Goal: Navigation & Orientation: Find specific page/section

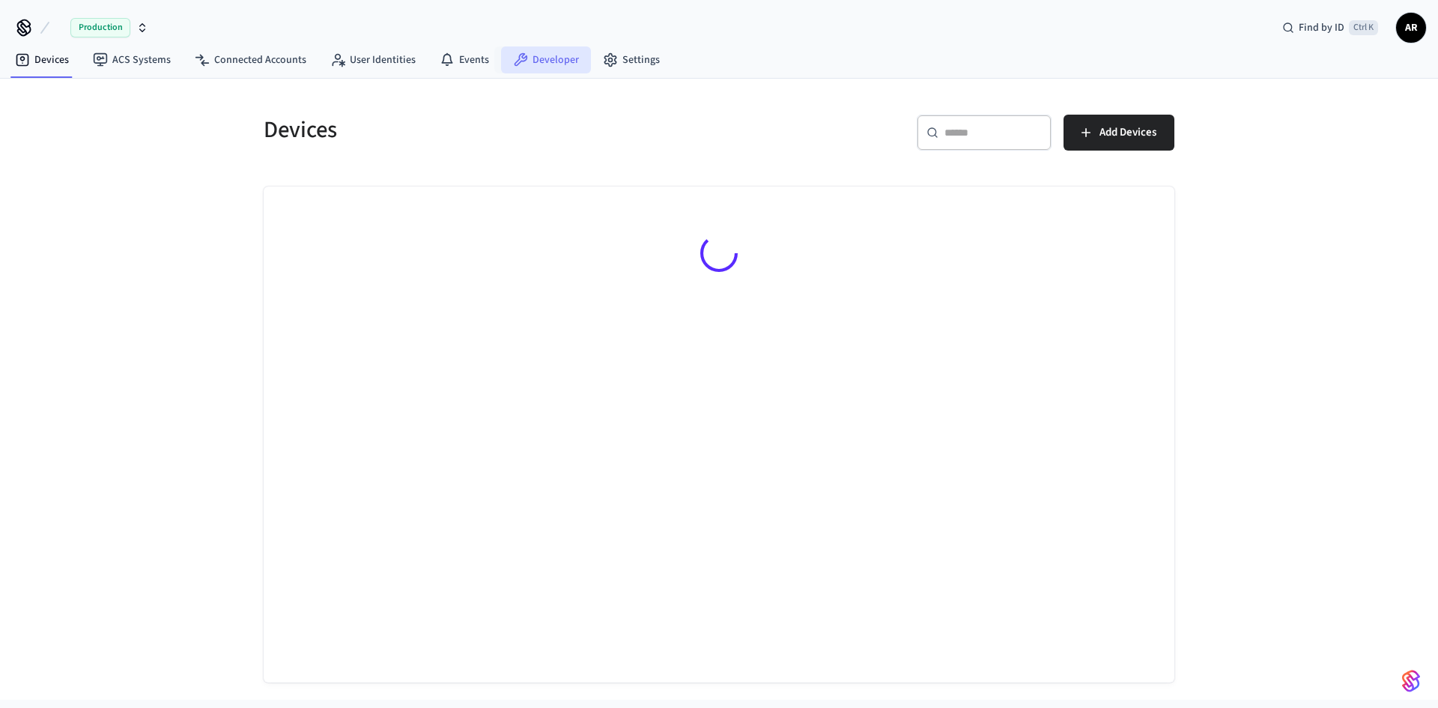
click at [530, 58] on link "Developer" at bounding box center [546, 59] width 90 height 27
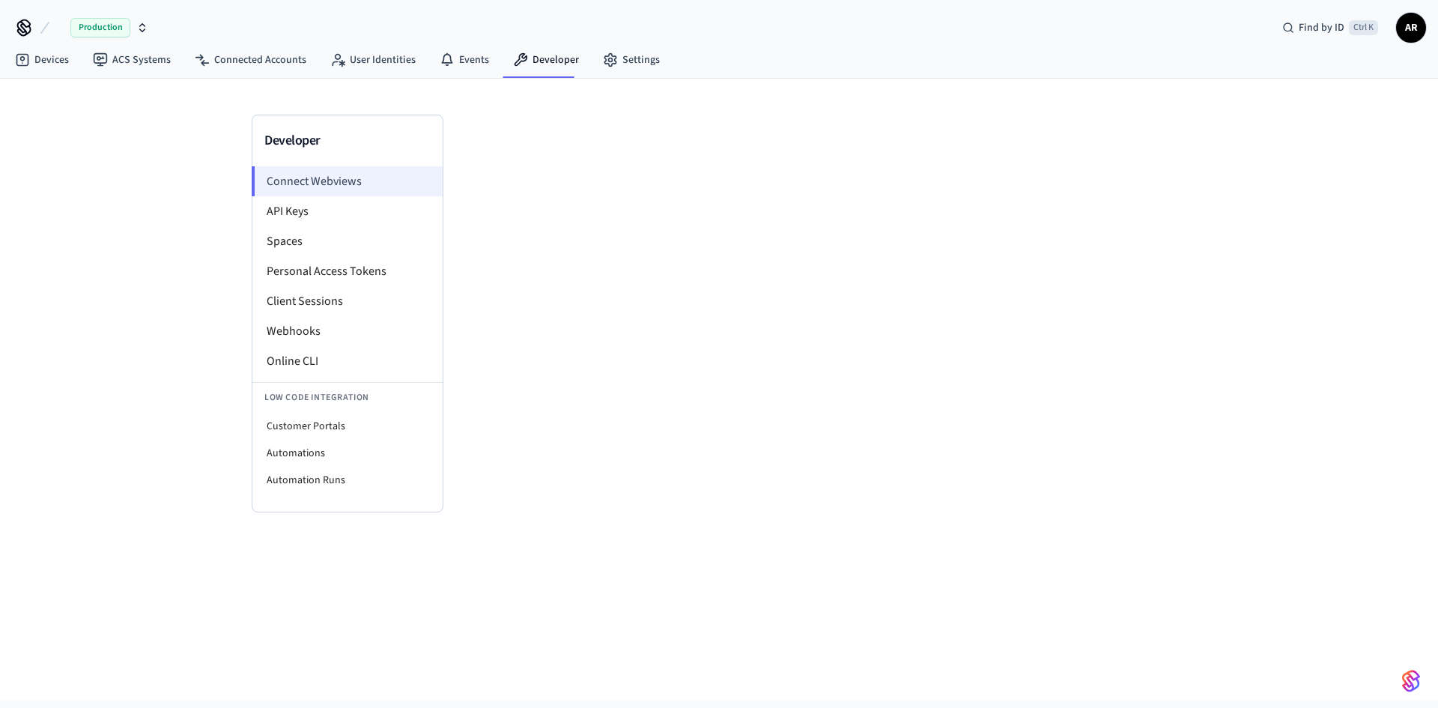
click at [336, 178] on li "Connect Webviews" at bounding box center [347, 181] width 191 height 30
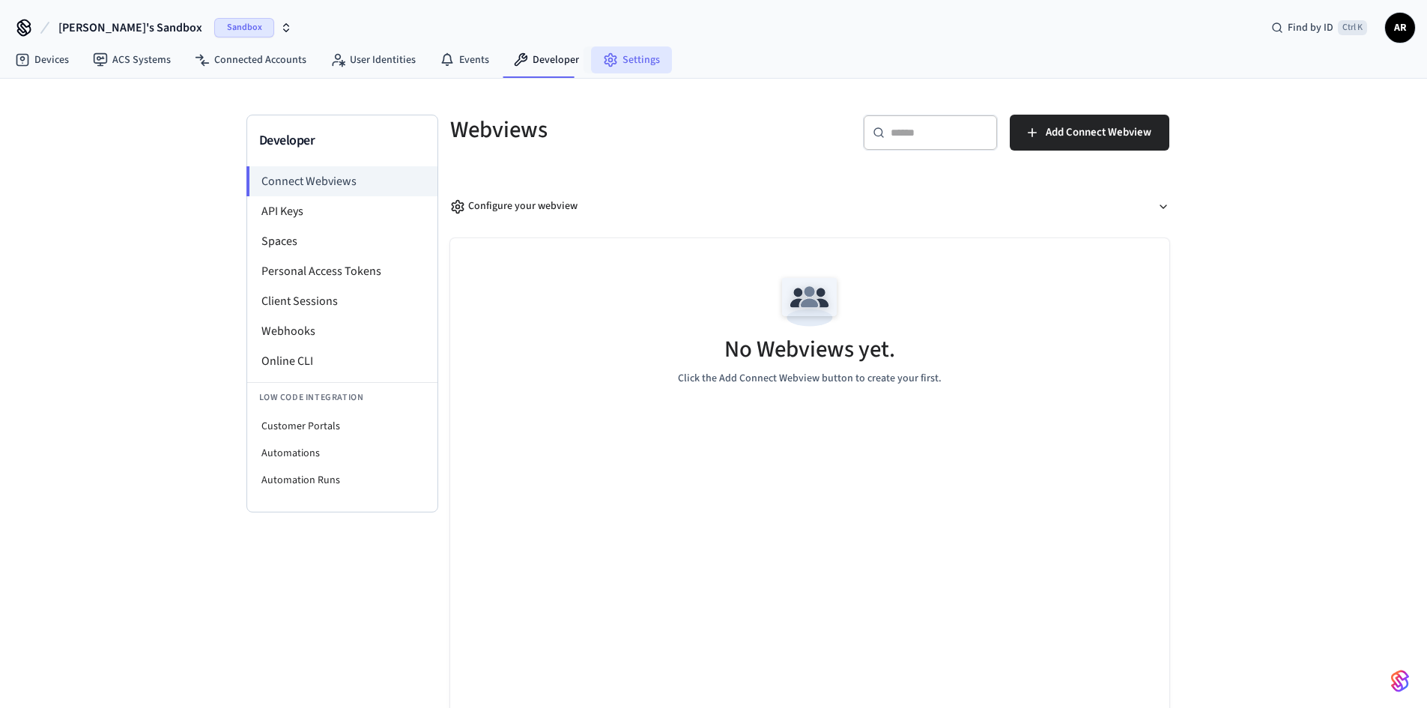
click at [623, 61] on link "Settings" at bounding box center [631, 59] width 81 height 27
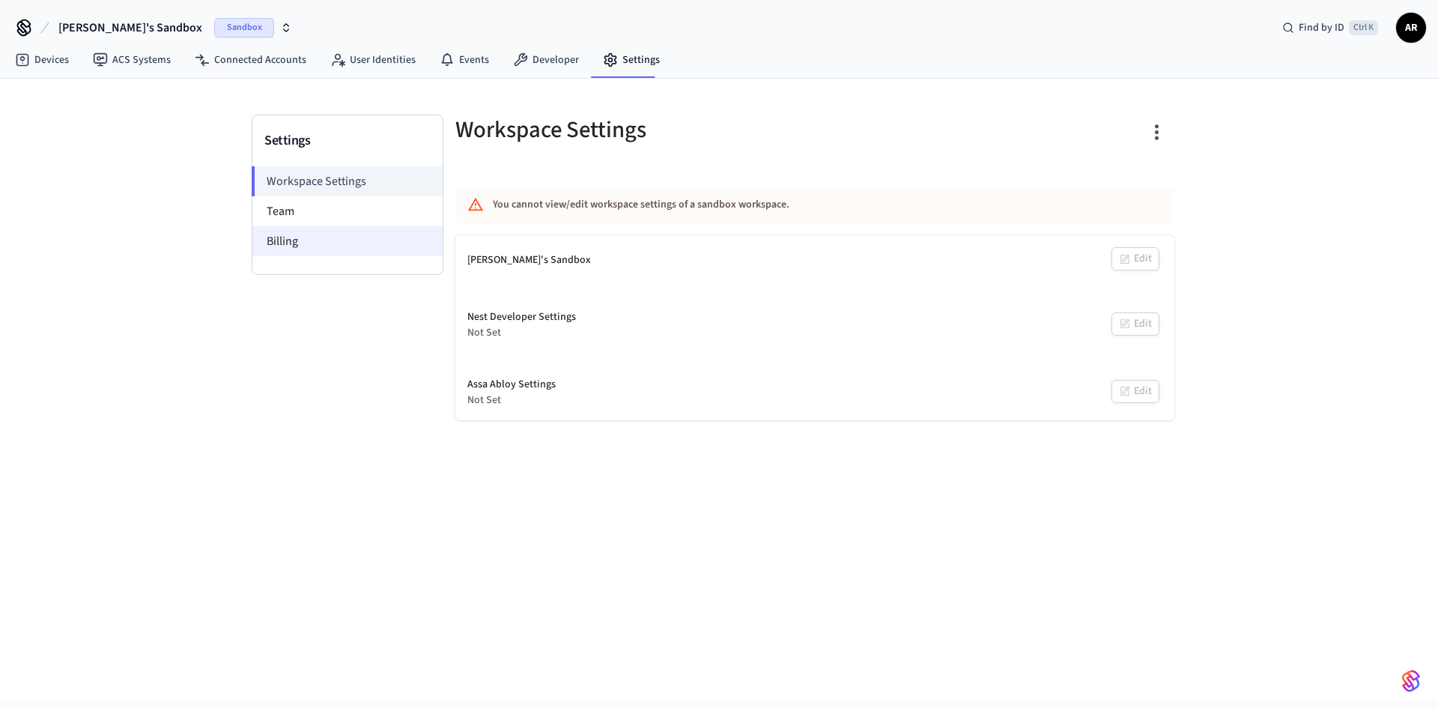
click at [338, 239] on li "Billing" at bounding box center [347, 241] width 190 height 30
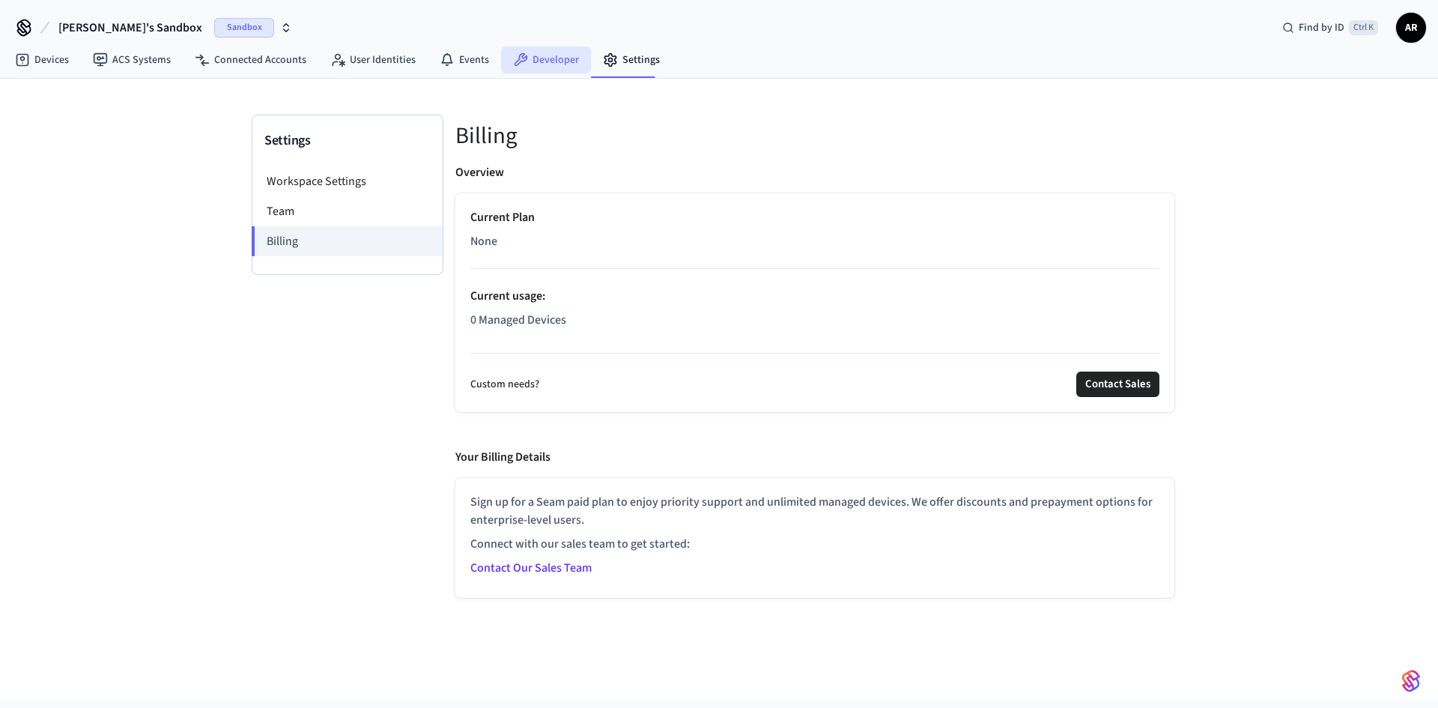
click at [546, 62] on link "Developer" at bounding box center [546, 59] width 90 height 27
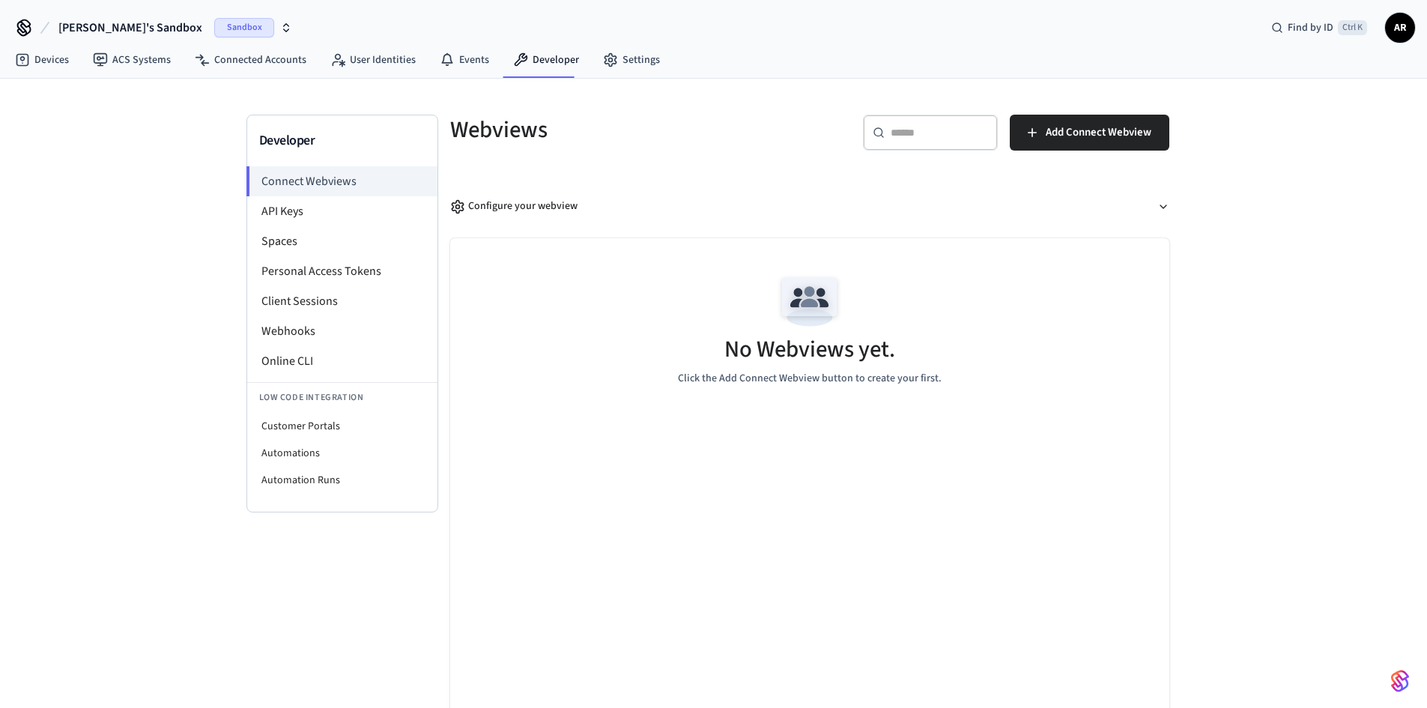
click at [280, 27] on icon "button" at bounding box center [286, 28] width 12 height 12
click at [116, 121] on span "Tide Rentals - Remote Locks" at bounding box center [96, 125] width 127 height 15
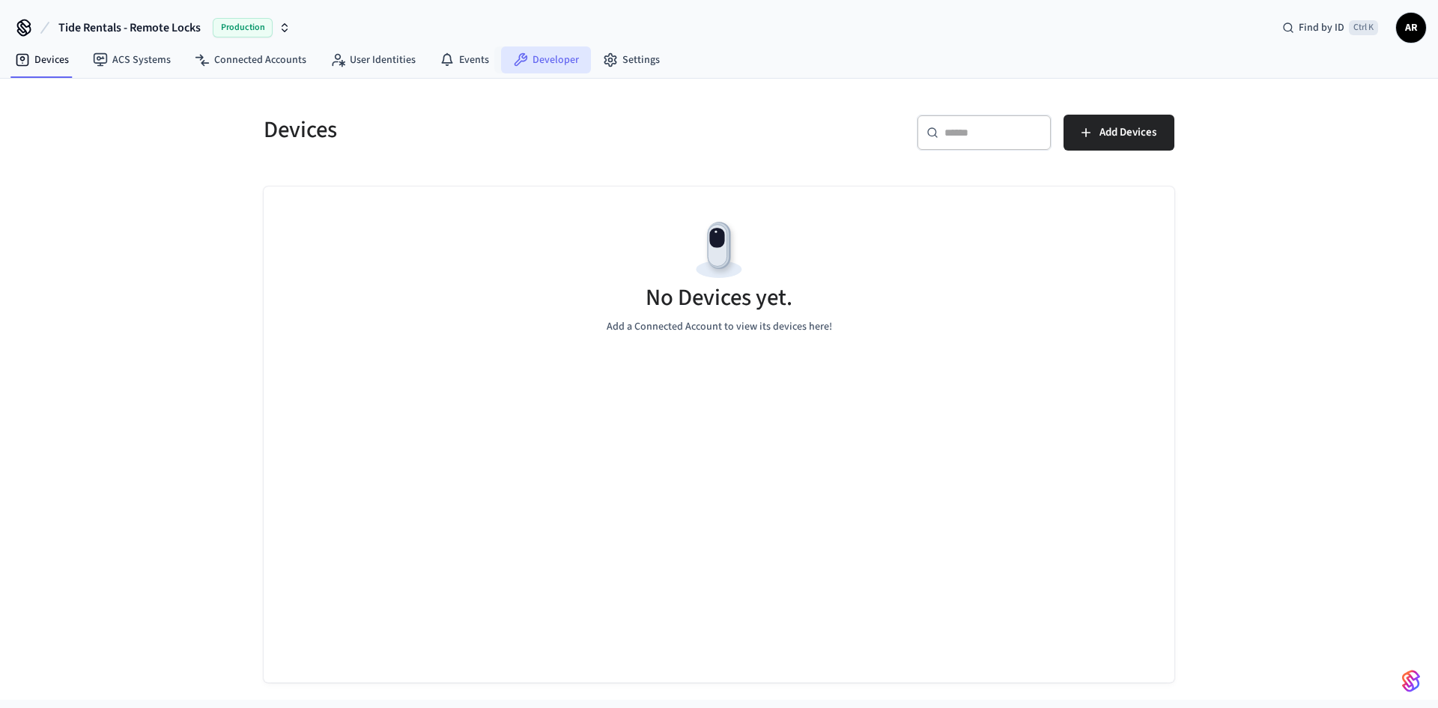
click at [535, 55] on link "Developer" at bounding box center [546, 59] width 90 height 27
